Goal: Task Accomplishment & Management: Complete application form

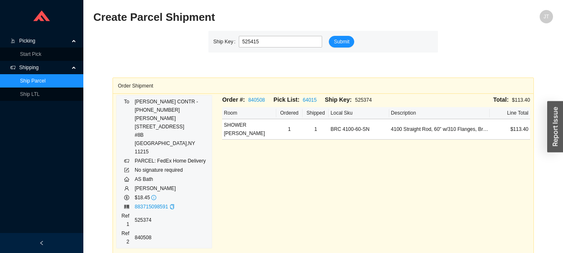
type input "525415"
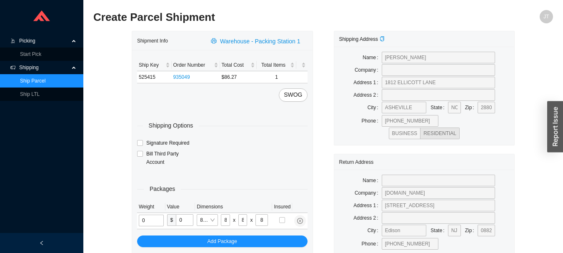
type input "2"
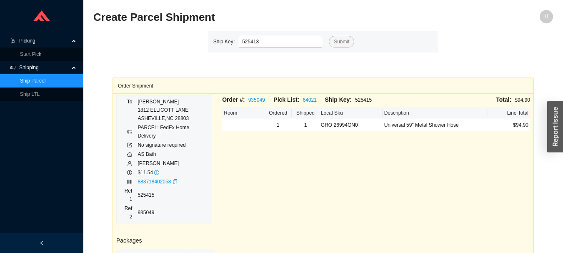
type input "525413"
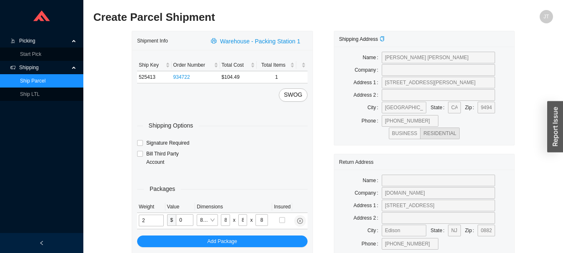
type input "3"
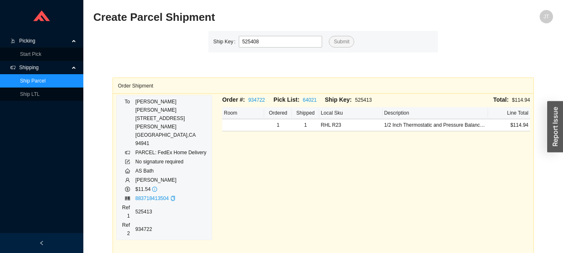
type input "525408"
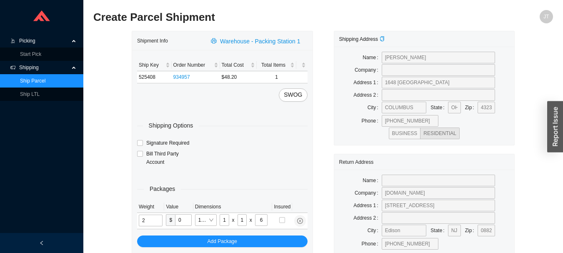
type input "3"
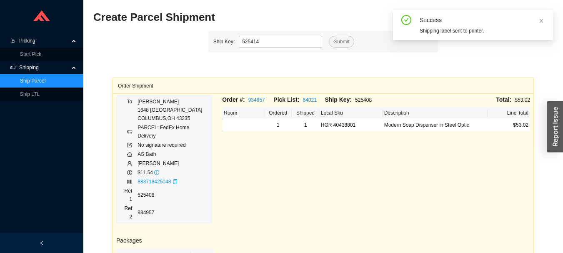
type input "525414"
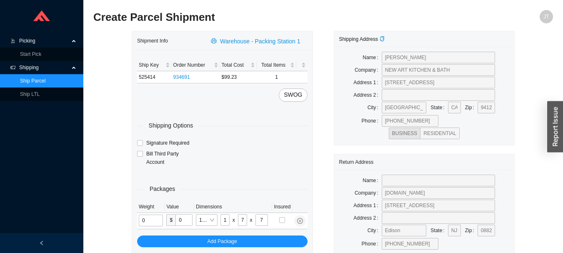
type input "2"
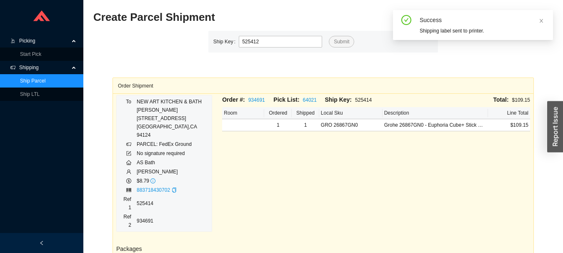
type input "525412"
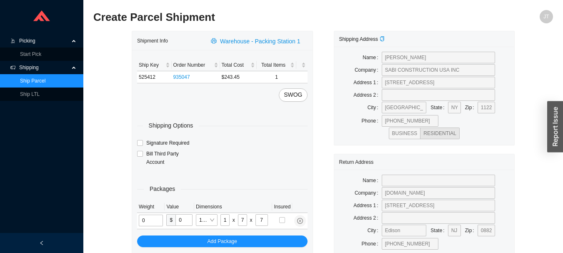
type input "2"
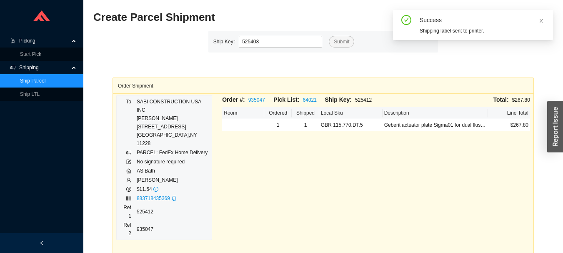
type input "525403"
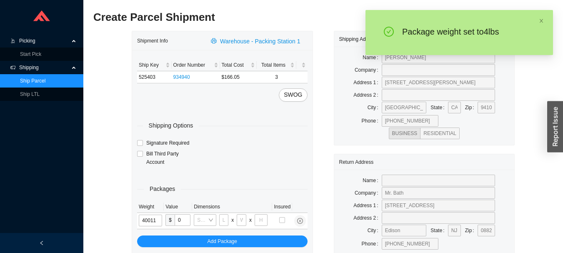
type input "4"
type input "14"
type input "7"
type input "4"
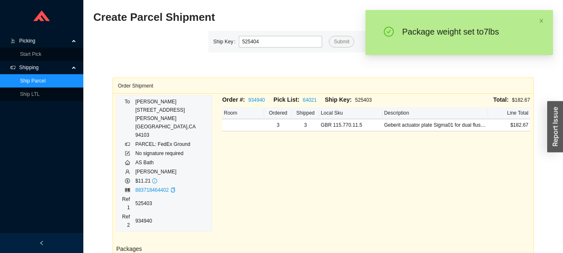
type input "525404"
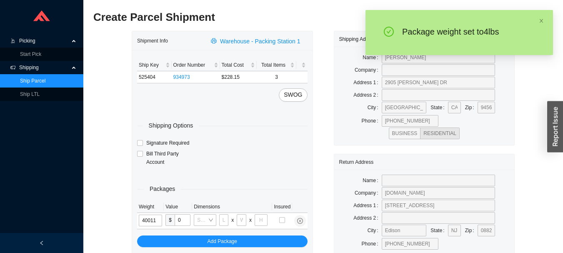
type input "4"
type input "14"
type input "7"
type input "4"
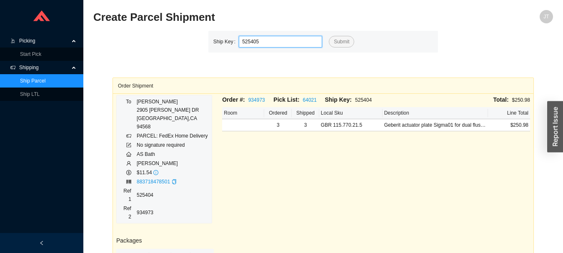
type input "525405"
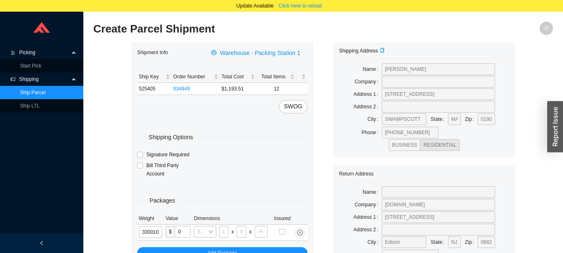
type input "33"
type input "30"
type input "24"
type input "12"
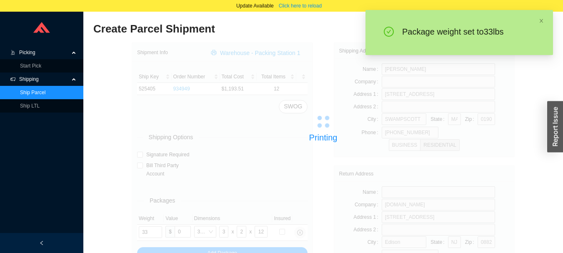
type input "30"
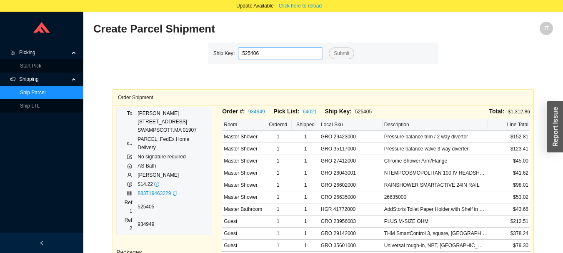
type input "525406"
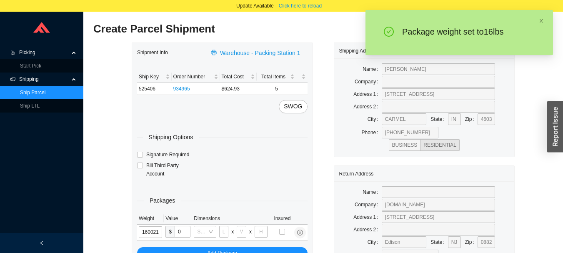
type input "16"
type input "18"
type input "12"
type input "16"
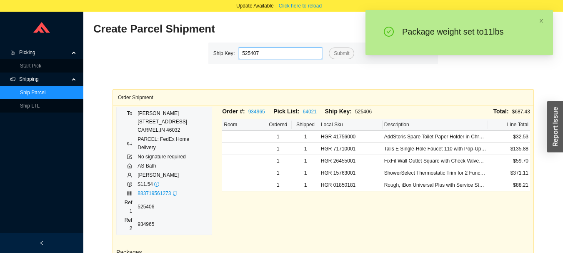
type input "525407"
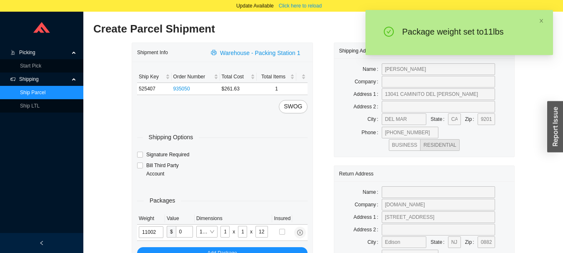
type input "11"
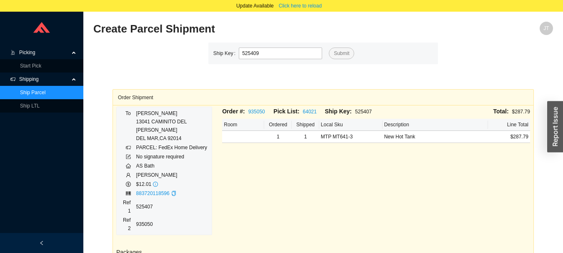
type input "525409"
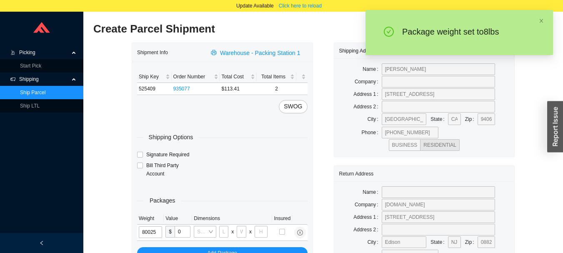
type input "8"
type input "28"
type input "16"
type input "7"
type input "8"
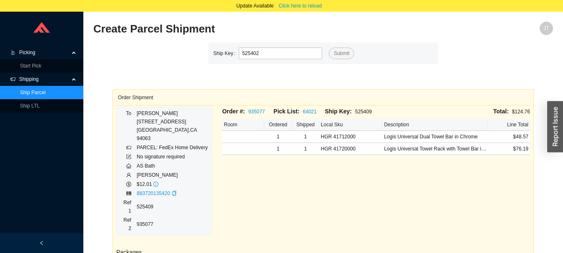
type input "525402"
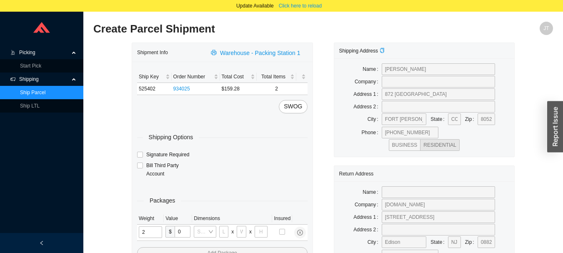
type input "25"
type input "28"
type input "16"
type input "7"
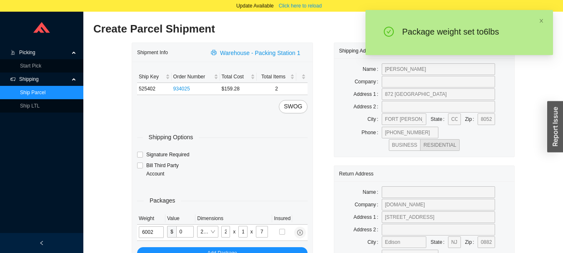
type input "6"
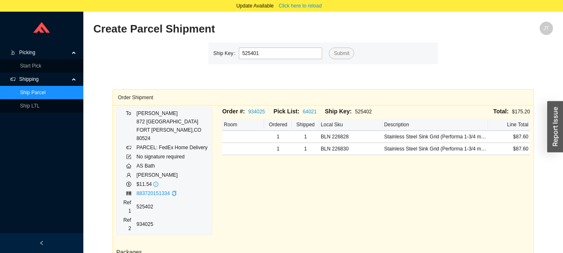
type input "525401"
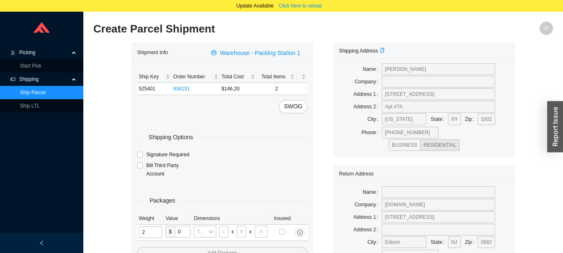
type input "25"
type input "28"
type input "16"
type input "7"
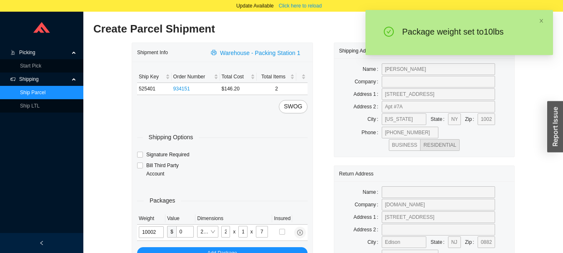
type input "10"
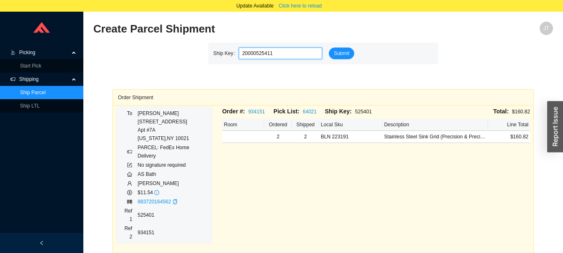
type input "525411"
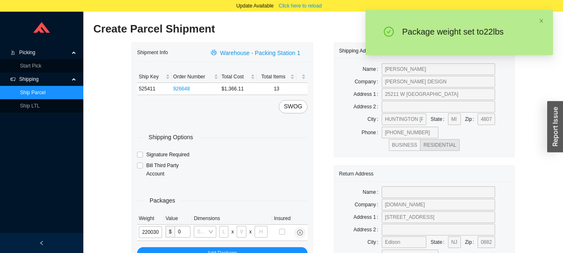
type input "22"
type input "26"
type input "20"
type input "12"
type input "22"
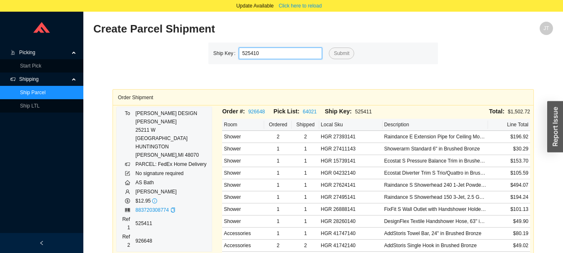
type input "525410"
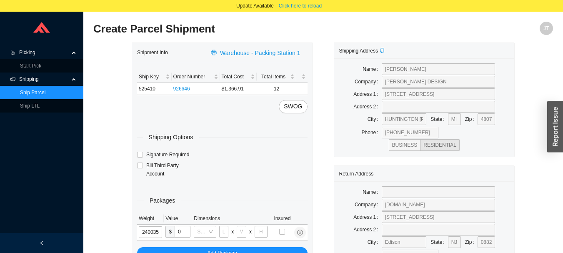
type input "24"
type input "30"
type input "15"
type input "24"
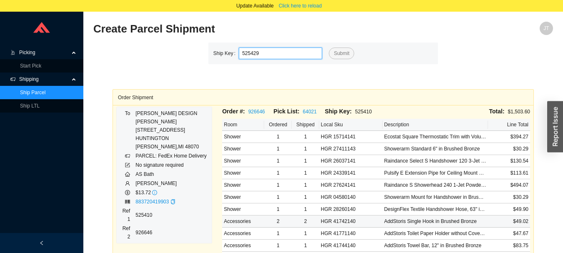
type input "525429"
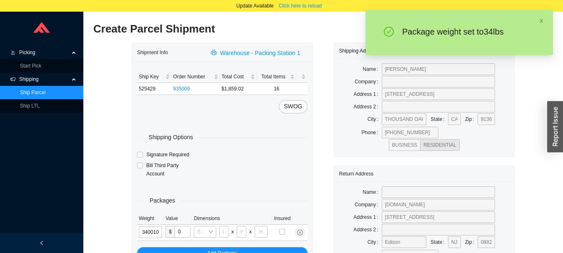
type input "34"
type input "30"
type input "24"
type input "12"
type input "34"
